Goal: Task Accomplishment & Management: Manage account settings

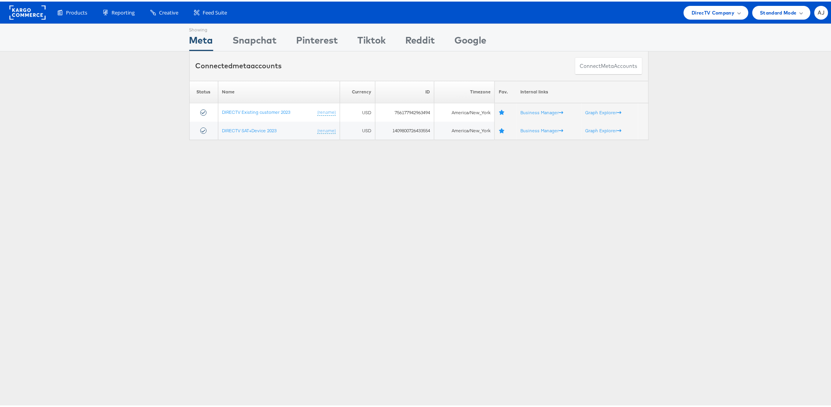
click at [334, 233] on div "Showing Meta Showing [GEOGRAPHIC_DATA] Showing Pinterest Showing Tiktok Showing…" at bounding box center [419, 218] width 838 height 393
click at [435, 198] on div "Showing Meta Showing [GEOGRAPHIC_DATA] Showing Pinterest Showing Tiktok Showing…" at bounding box center [419, 218] width 838 height 393
click at [274, 167] on div "Showing Meta Showing [GEOGRAPHIC_DATA] Showing Pinterest Showing Tiktok Showing…" at bounding box center [419, 218] width 838 height 393
click at [709, 13] on span "DirecTV Company" at bounding box center [713, 11] width 43 height 8
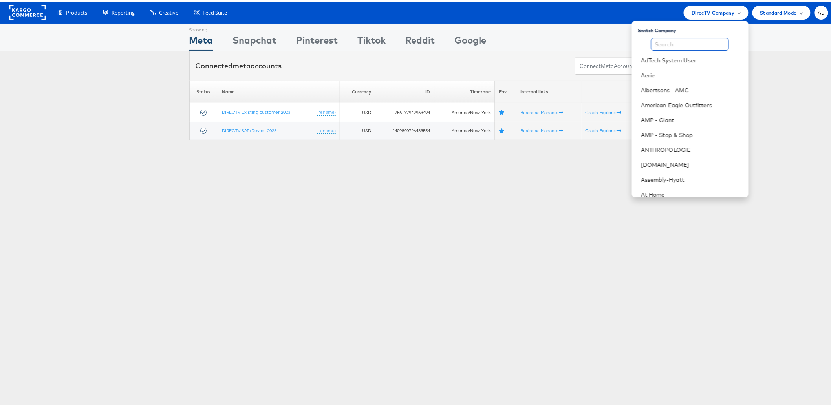
click at [672, 41] on input "text" at bounding box center [691, 43] width 78 height 13
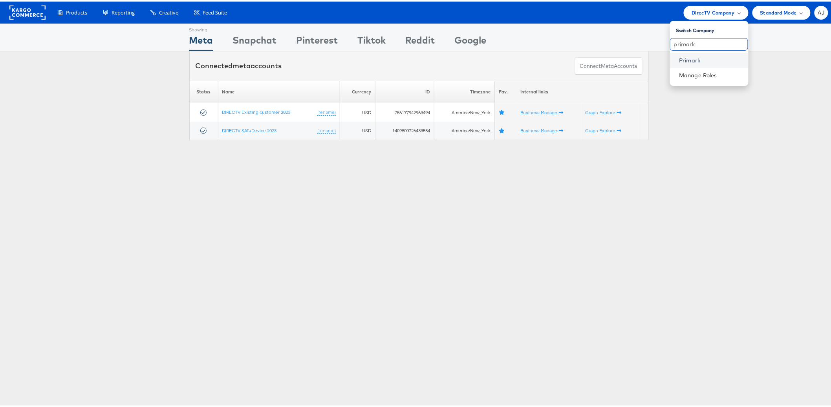
type input "primark"
click at [698, 57] on link "Primark" at bounding box center [711, 59] width 63 height 8
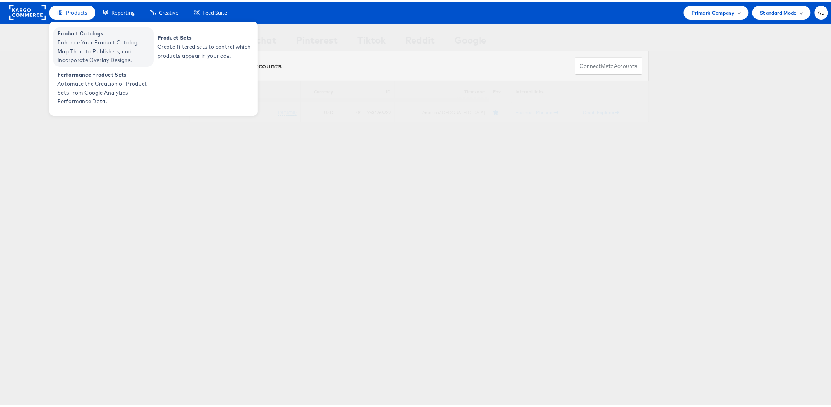
click at [87, 30] on span "Product Catalogs" at bounding box center [104, 32] width 94 height 9
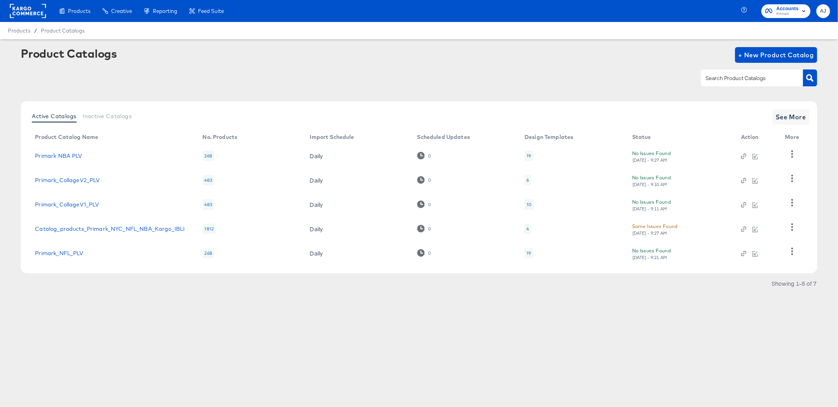
click at [145, 303] on article "Product Catalogs + New Product Catalog Active Catalogs Inactive Catalogs See Mo…" at bounding box center [419, 178] width 838 height 278
click at [25, 14] on rect at bounding box center [28, 11] width 36 height 14
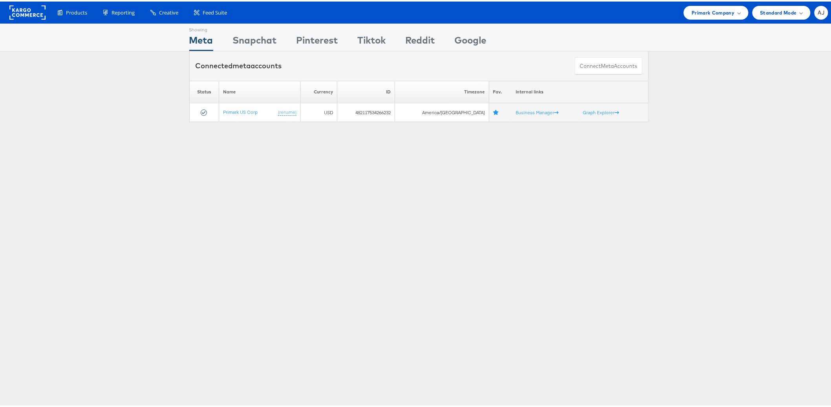
click at [319, 198] on div "Showing Meta Showing [GEOGRAPHIC_DATA] Showing Pinterest Showing Tiktok Showing…" at bounding box center [419, 218] width 838 height 393
click at [281, 225] on div "Showing Meta Showing [GEOGRAPHIC_DATA] Showing Pinterest Showing Tiktok Showing…" at bounding box center [419, 218] width 838 height 393
